Goal: Find specific page/section: Find specific page/section

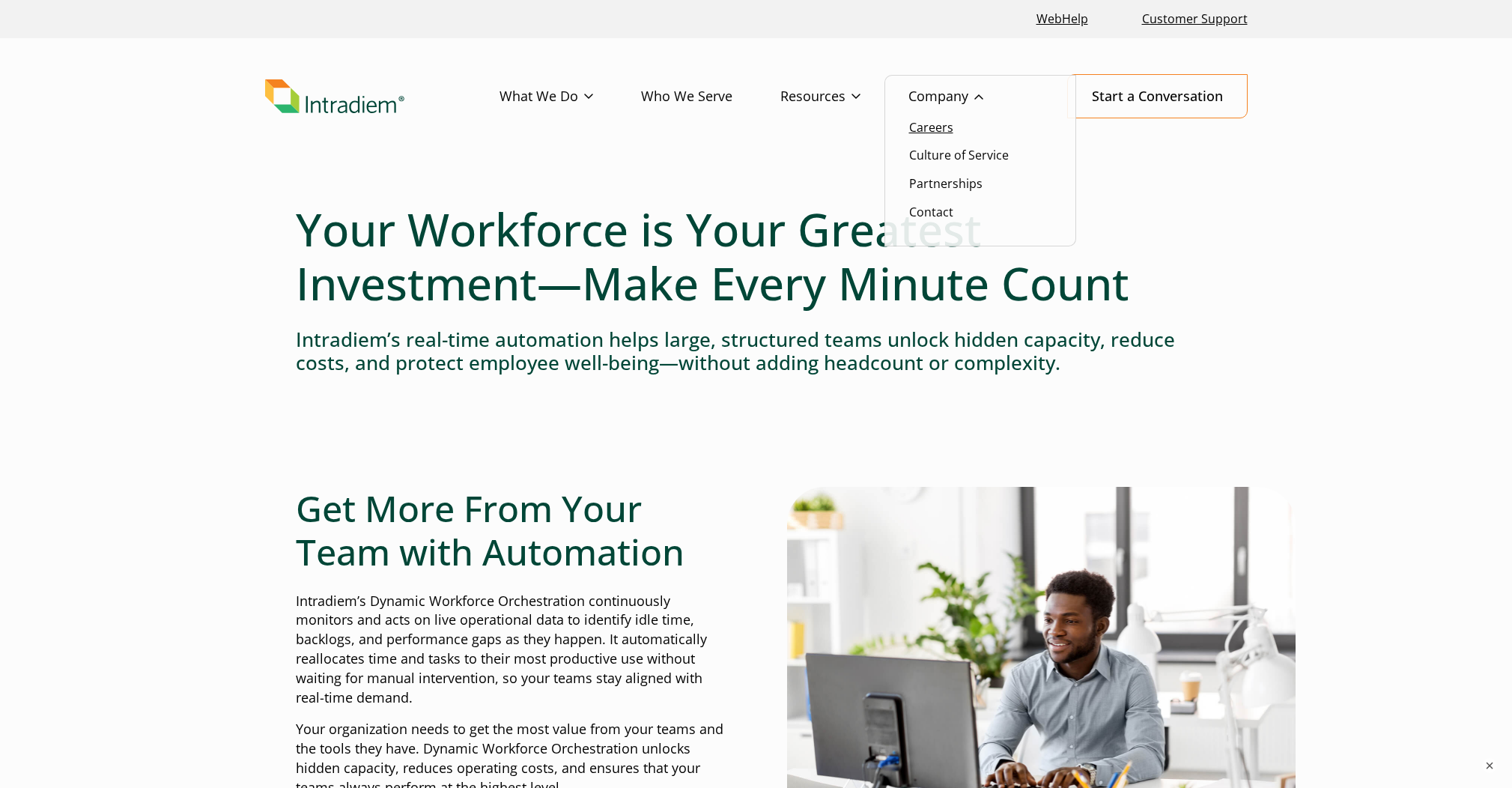
click at [933, 128] on link "Careers" at bounding box center [930, 127] width 44 height 16
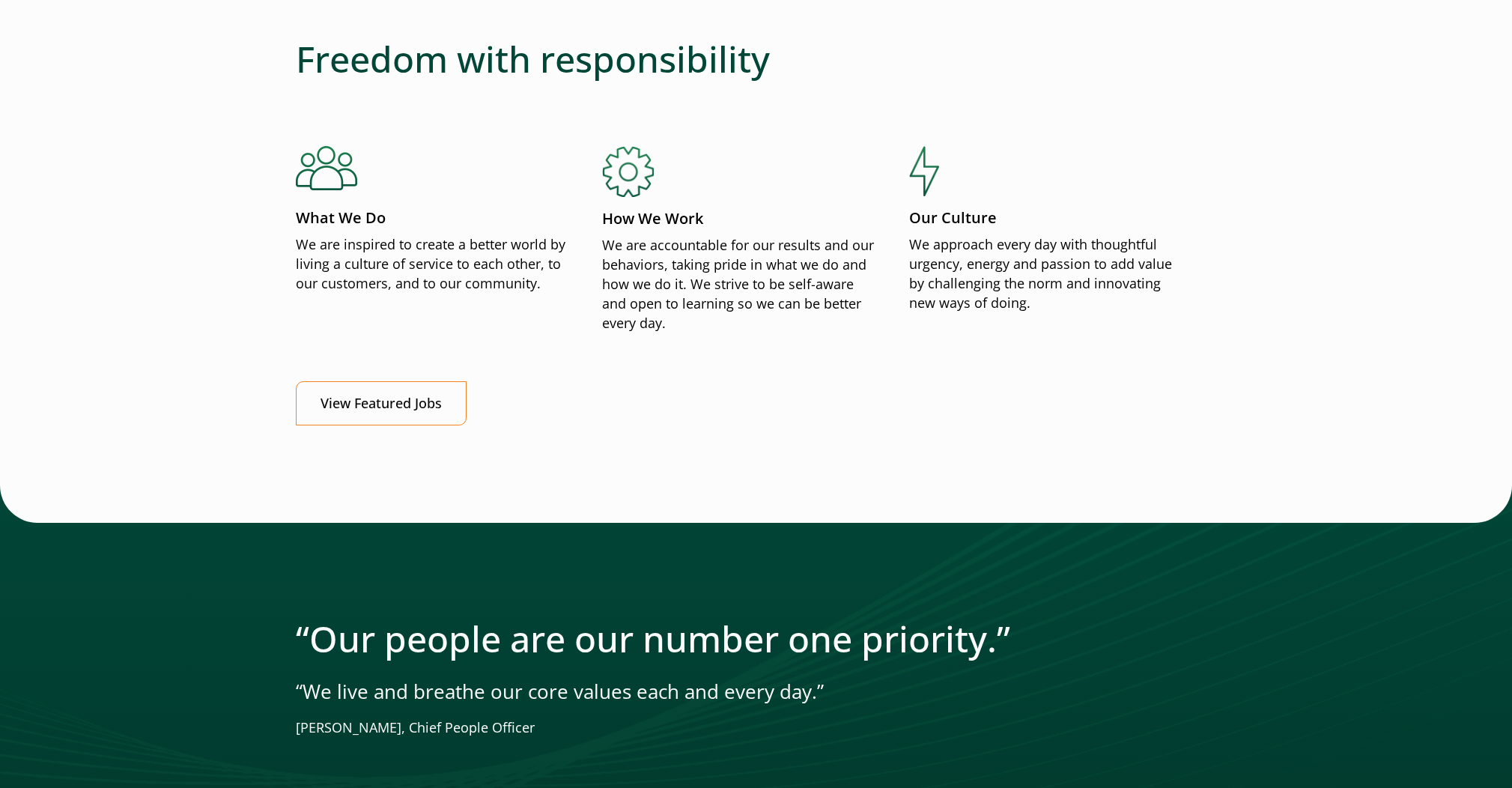
scroll to position [1720, 0]
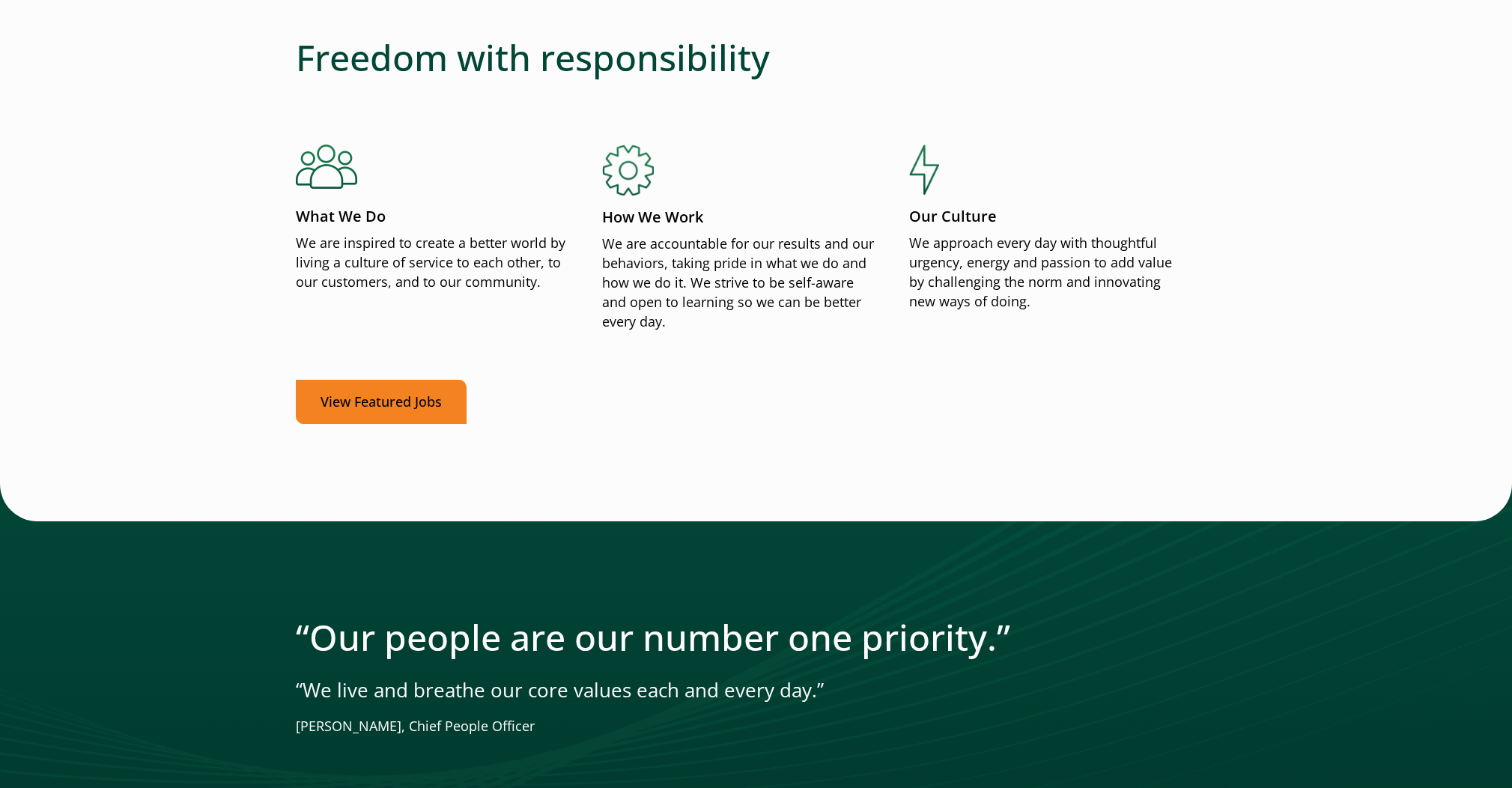
click at [413, 405] on link "View Featured Jobs" at bounding box center [381, 401] width 171 height 44
